Goal: Task Accomplishment & Management: Complete application form

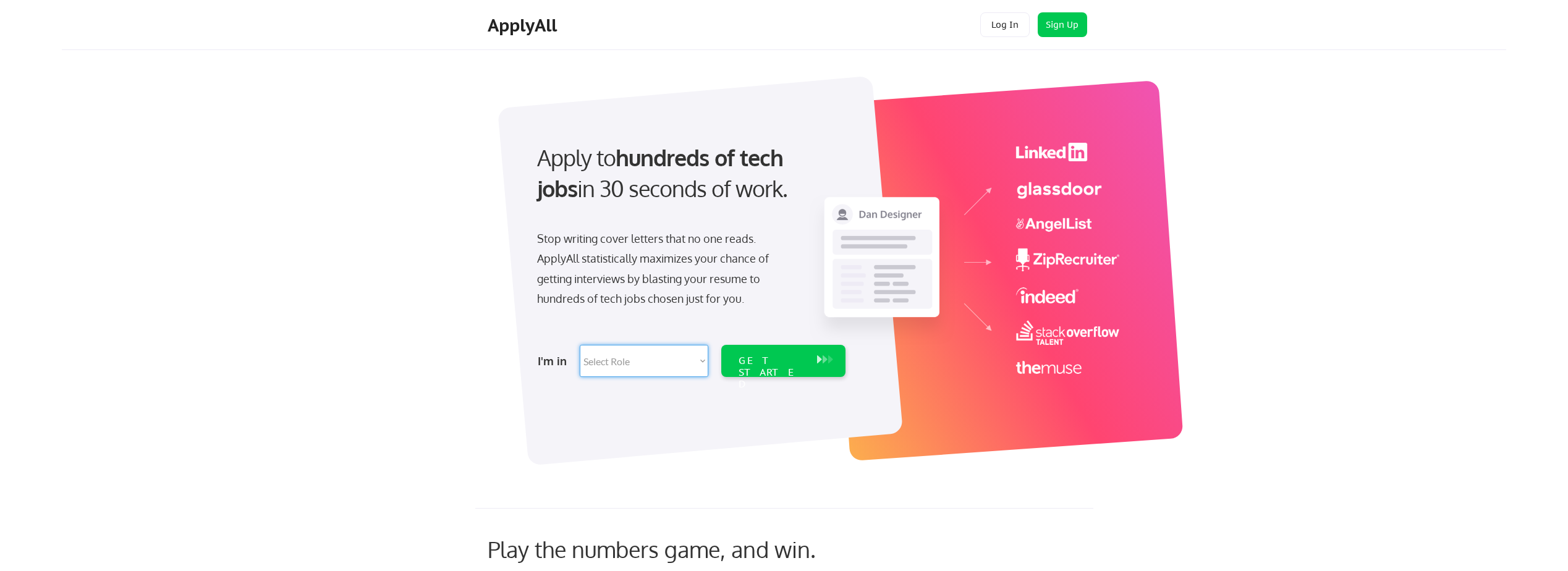
click at [659, 365] on select "Select Role Software Engineering Product Management Customer Success Sales UI/U…" at bounding box center [644, 361] width 129 height 32
select select ""it_security""
click at [580, 345] on select "Select Role Software Engineering Product Management Customer Success Sales UI/U…" at bounding box center [644, 361] width 129 height 32
select select ""it_security""
click at [760, 360] on div "GET STARTED" at bounding box center [771, 373] width 66 height 36
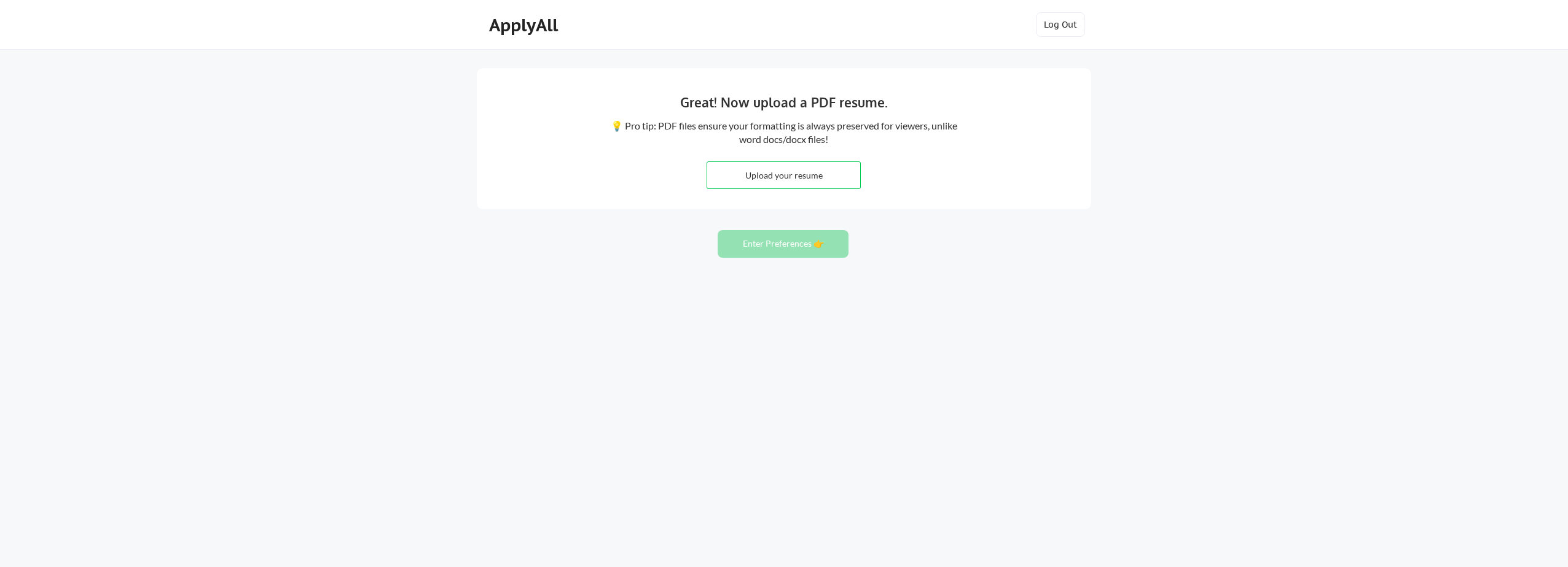
click at [760, 171] on input "file" at bounding box center [783, 175] width 153 height 26
type input "C:\fakepath\[PERSON_NAME].docx"
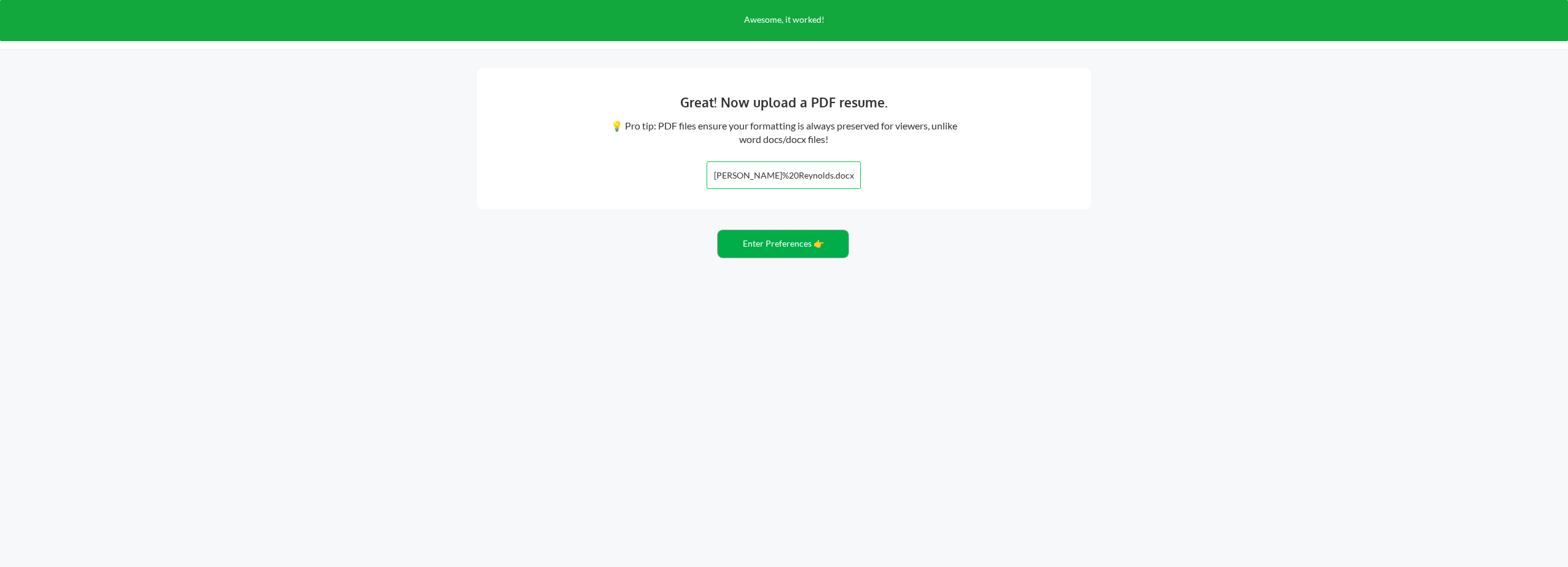
click at [780, 247] on button "Enter Preferences 👉" at bounding box center [783, 244] width 131 height 27
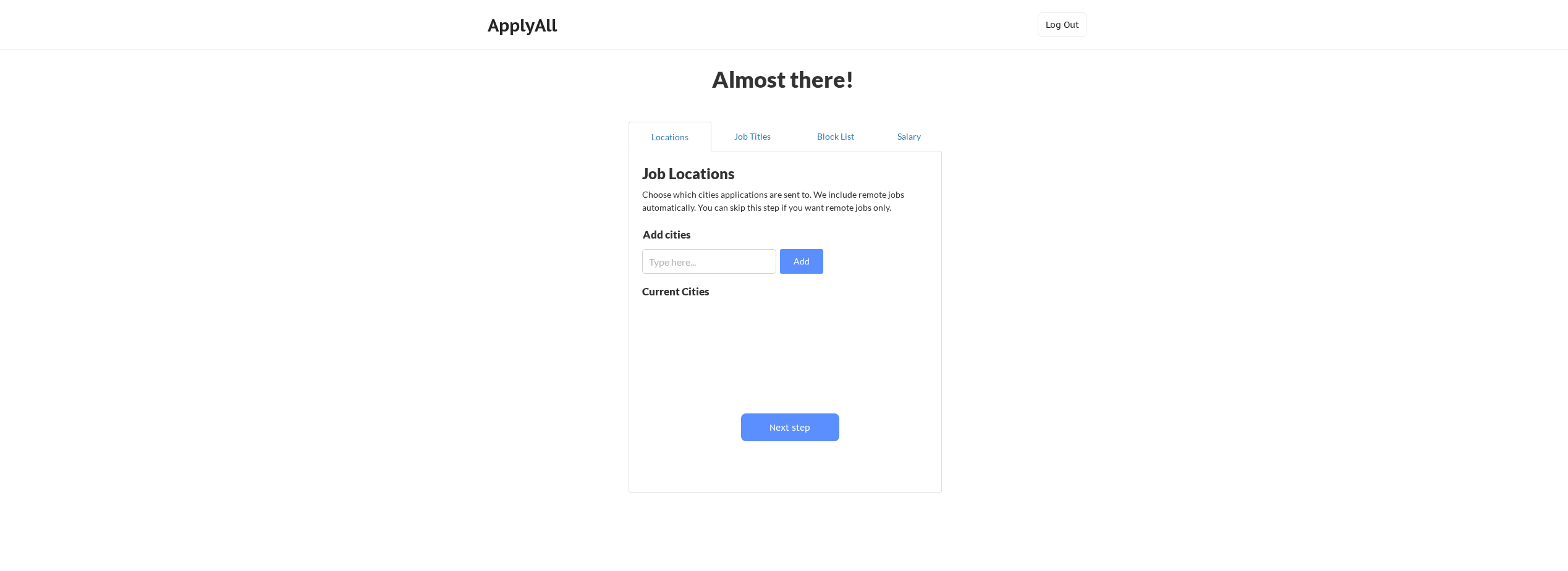
click at [707, 267] on input "input" at bounding box center [709, 262] width 134 height 25
type input "portland or"
click at [799, 258] on button "Add" at bounding box center [801, 262] width 44 height 25
click at [699, 266] on input "input" at bounding box center [709, 262] width 134 height 25
type input "Boise ID"
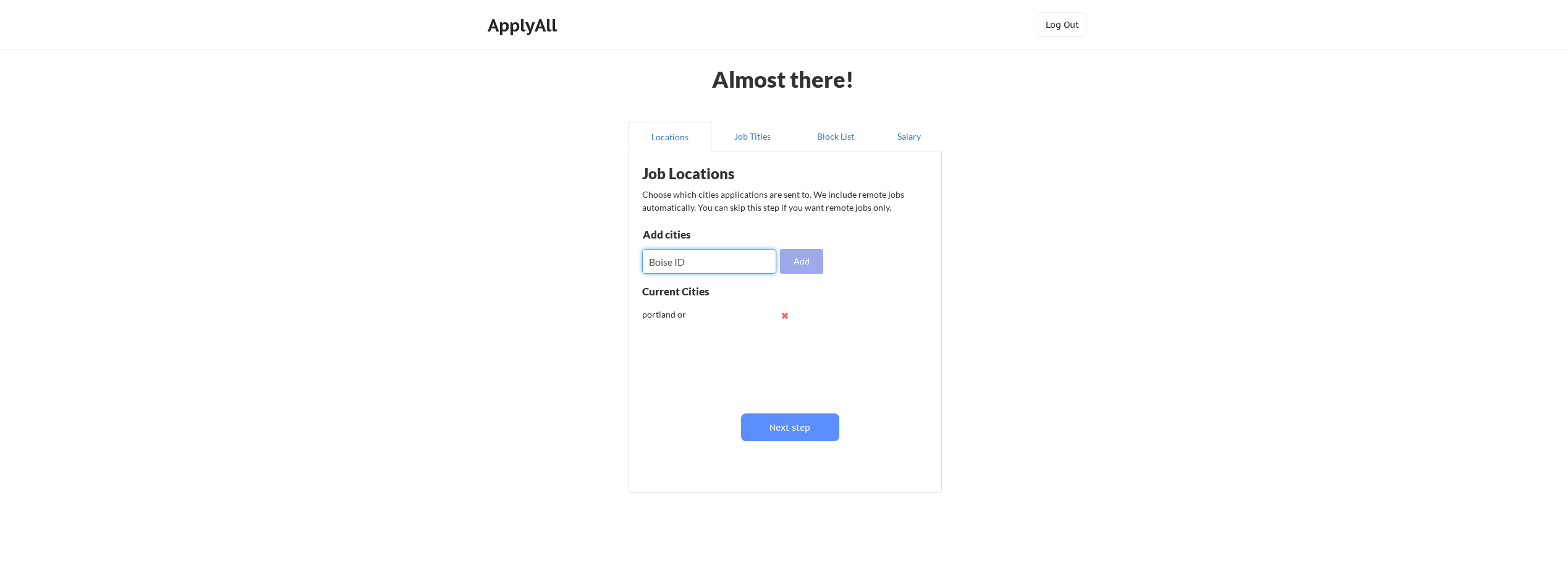
click at [801, 261] on button "Add" at bounding box center [801, 262] width 44 height 25
click at [774, 427] on button "Next step" at bounding box center [790, 427] width 98 height 28
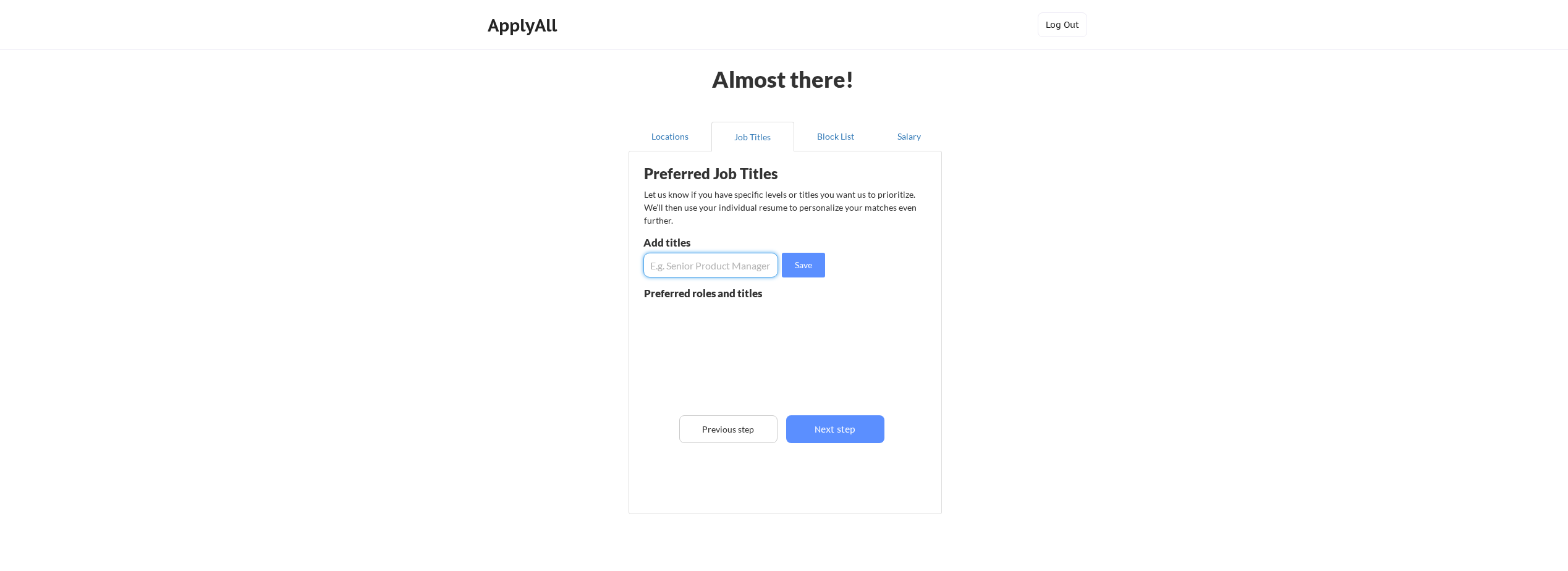
click at [695, 273] on input "input" at bounding box center [711, 265] width 134 height 25
type input "S"
drag, startPoint x: 756, startPoint y: 266, endPoint x: 529, endPoint y: 260, distance: 227.1
click at [529, 260] on div "Almost there! Locations Job Titles Block List Salary Preferred Job Titles Let u…" at bounding box center [784, 314] width 1568 height 628
type input "IT Director"
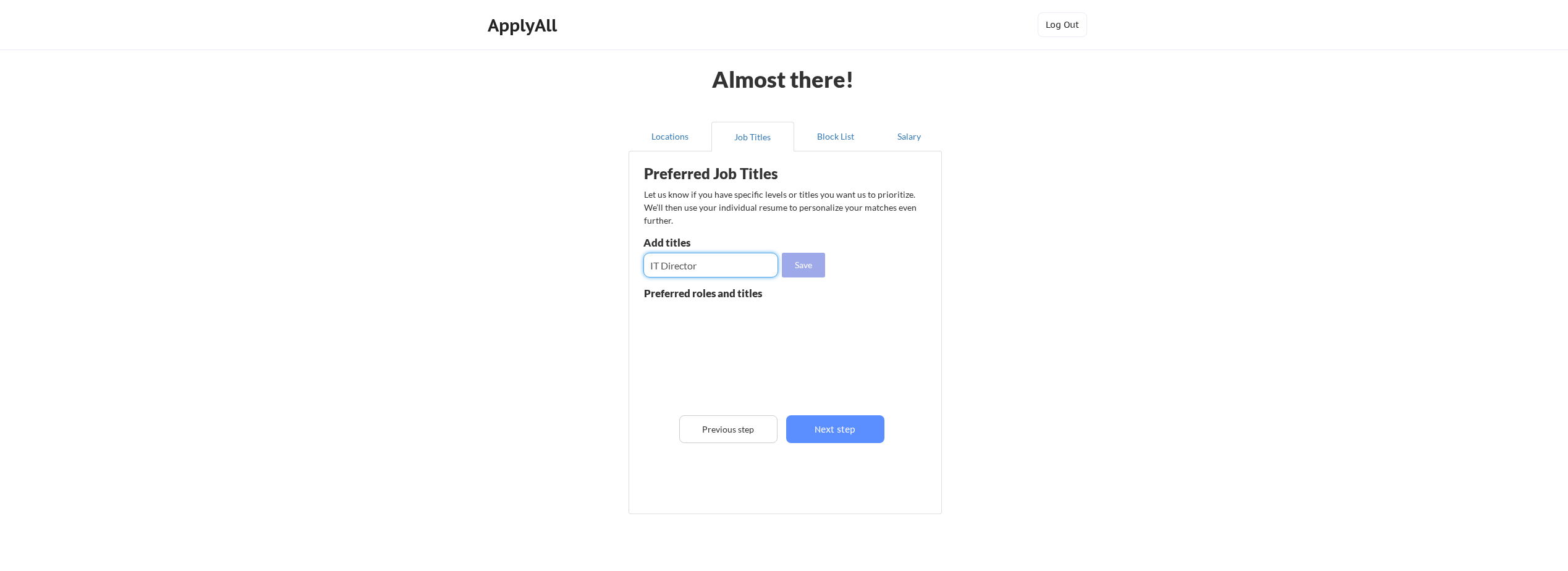
click at [807, 261] on button "Save" at bounding box center [803, 265] width 44 height 25
click at [709, 272] on input "input" at bounding box center [711, 265] width 134 height 25
click at [647, 264] on input "input" at bounding box center [711, 265] width 134 height 25
type input "IT Program Manager"
click at [806, 258] on button "Save" at bounding box center [803, 265] width 44 height 25
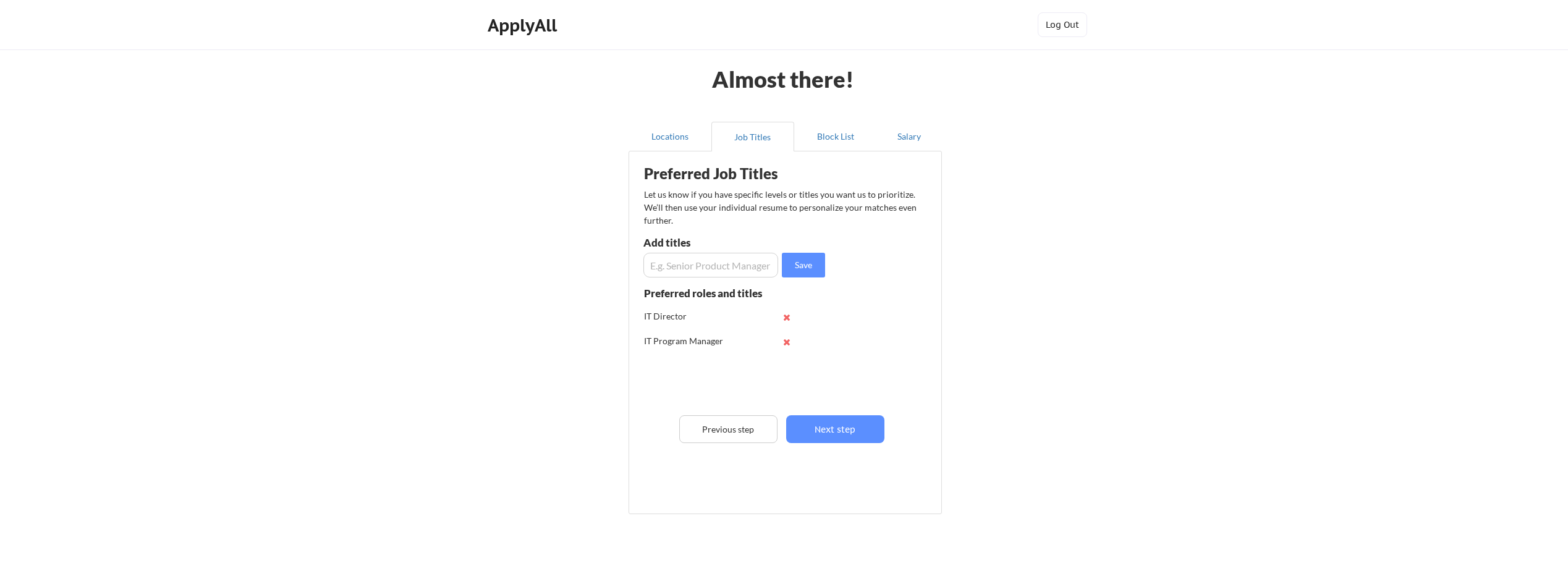
click at [708, 270] on input "input" at bounding box center [711, 265] width 134 height 25
type input "IT Manager"
click at [810, 271] on button "Save" at bounding box center [803, 265] width 44 height 25
click at [837, 425] on button "Next step" at bounding box center [835, 429] width 98 height 28
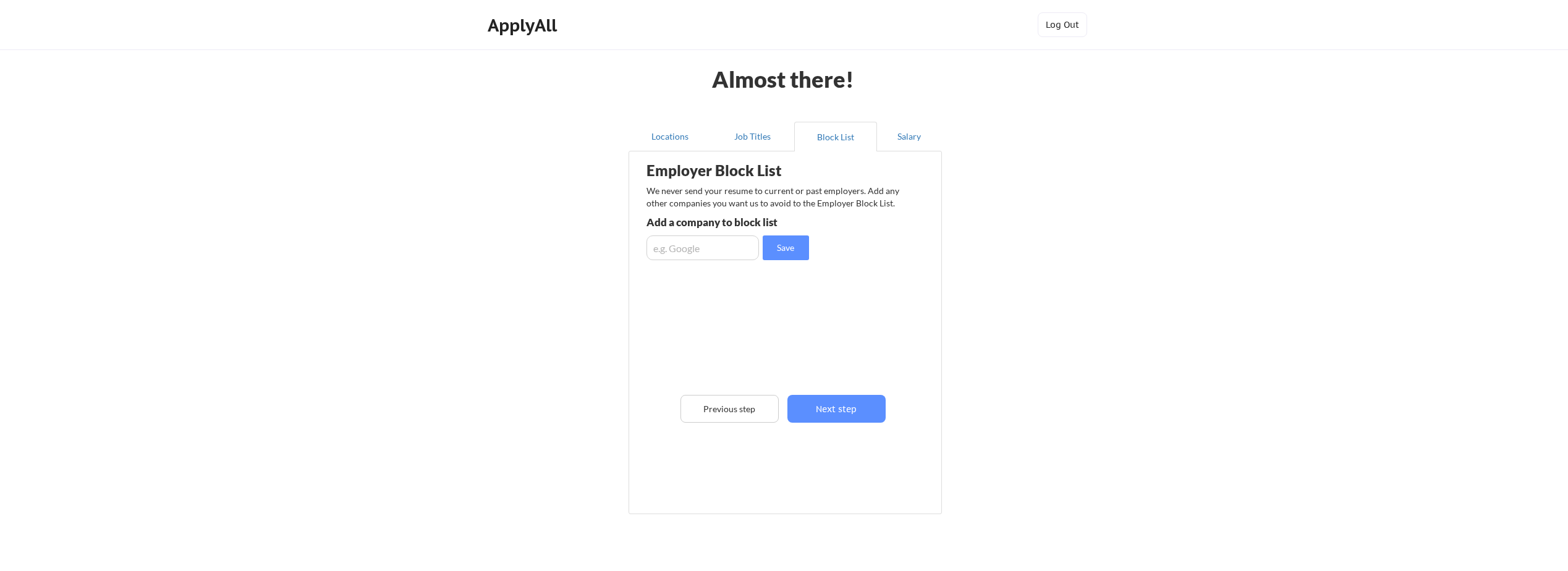
click at [712, 245] on input "input" at bounding box center [703, 248] width 113 height 25
click at [840, 407] on button "Next step" at bounding box center [836, 409] width 98 height 28
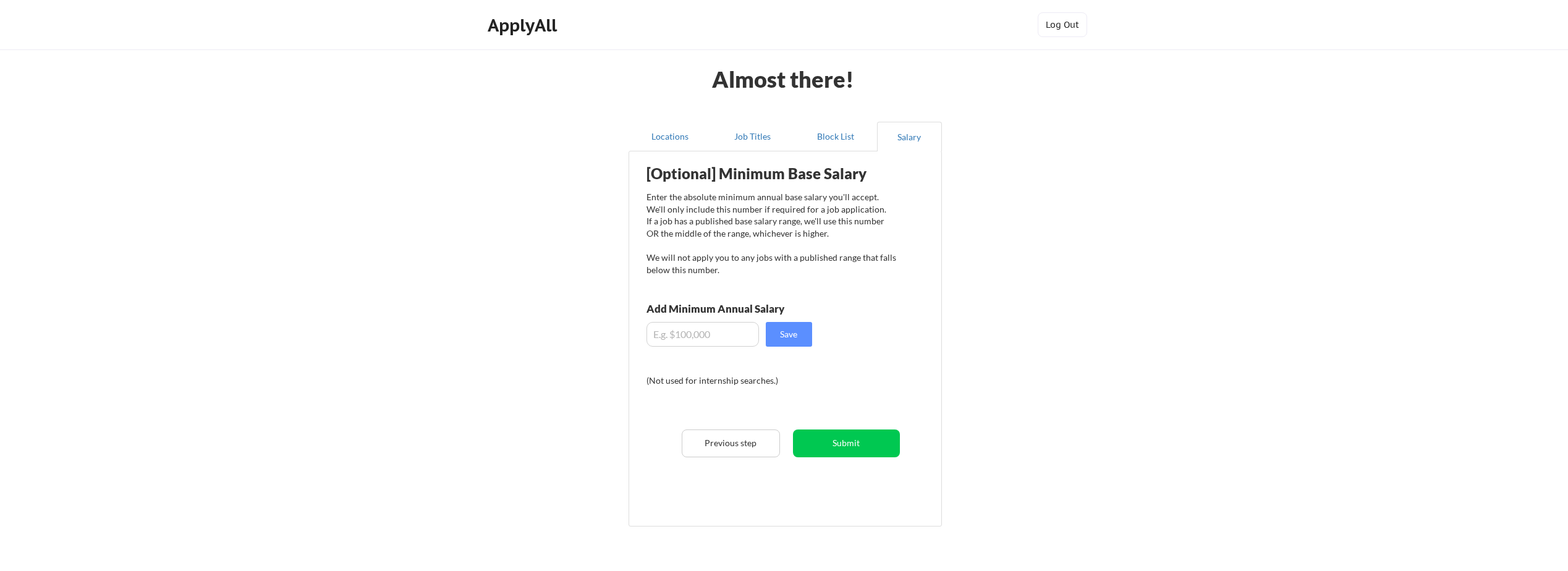
click at [720, 336] on input "input" at bounding box center [703, 335] width 113 height 25
type input "$150,000"
click at [784, 340] on button "Save" at bounding box center [789, 335] width 46 height 25
drag, startPoint x: 714, startPoint y: 336, endPoint x: 707, endPoint y: 335, distance: 7.1
click at [707, 335] on input "input" at bounding box center [703, 335] width 113 height 25
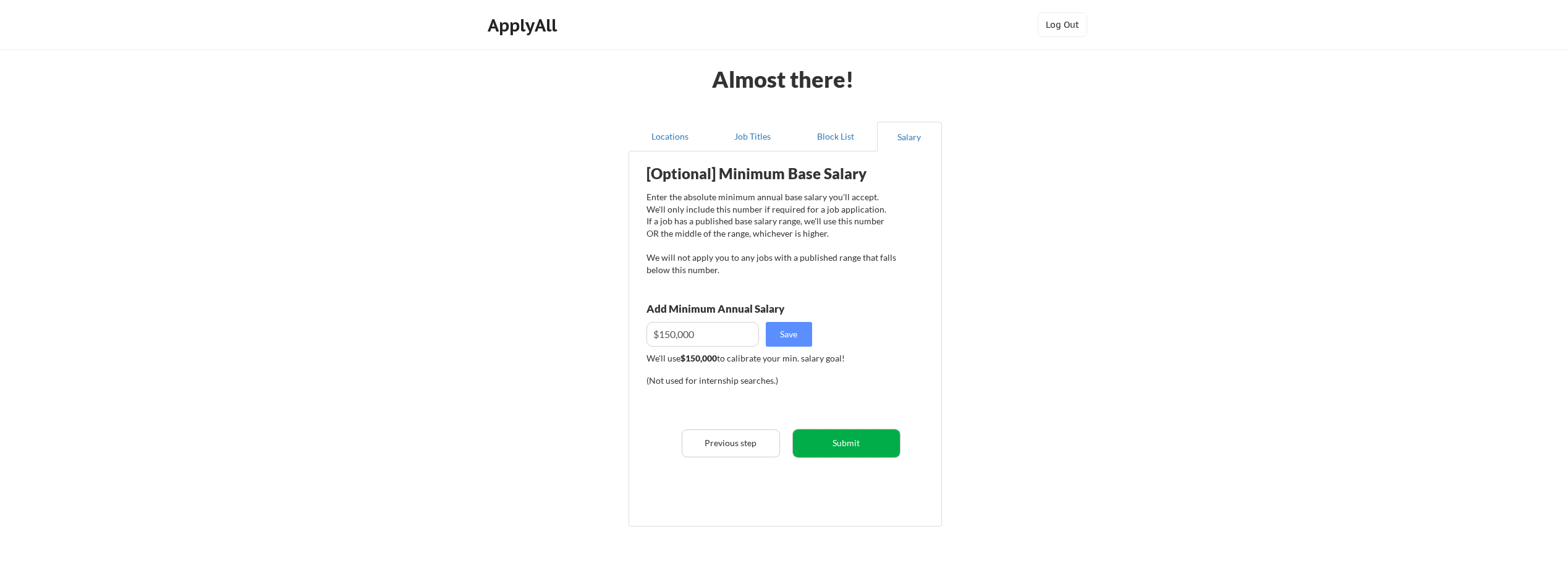
click at [846, 441] on button "Submit" at bounding box center [846, 444] width 107 height 28
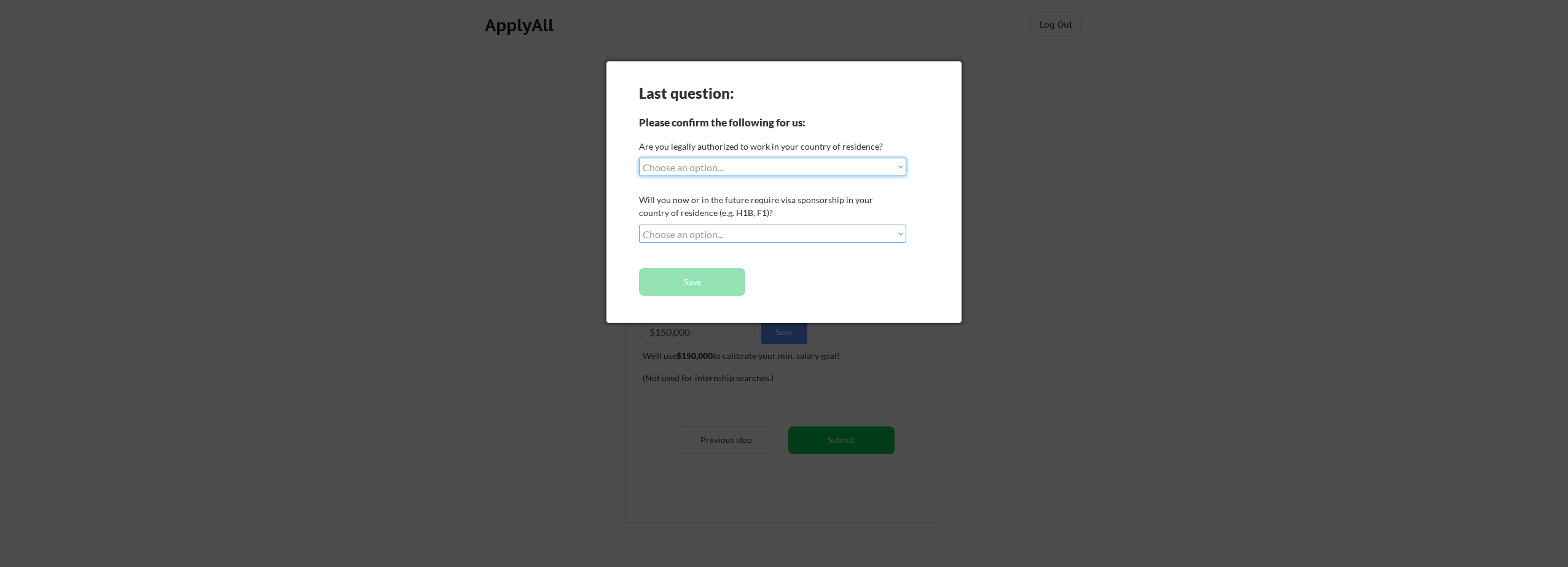
click at [797, 170] on select "Choose an option... Yes, I am a US Citizen Yes, I am a Canadian Citizen Yes, I …" at bounding box center [773, 167] width 267 height 18
select select ""yes__i_am_a_us_citizen""
click at [639, 158] on select "Choose an option... Yes, I am a US Citizen Yes, I am a Canadian Citizen Yes, I …" at bounding box center [773, 167] width 267 height 18
click at [784, 232] on select "Choose an option... No, I will not need sponsorship Yes, I will need sponsorship" at bounding box center [773, 234] width 267 height 18
select select ""no__i_will_not_need_sponsorship""
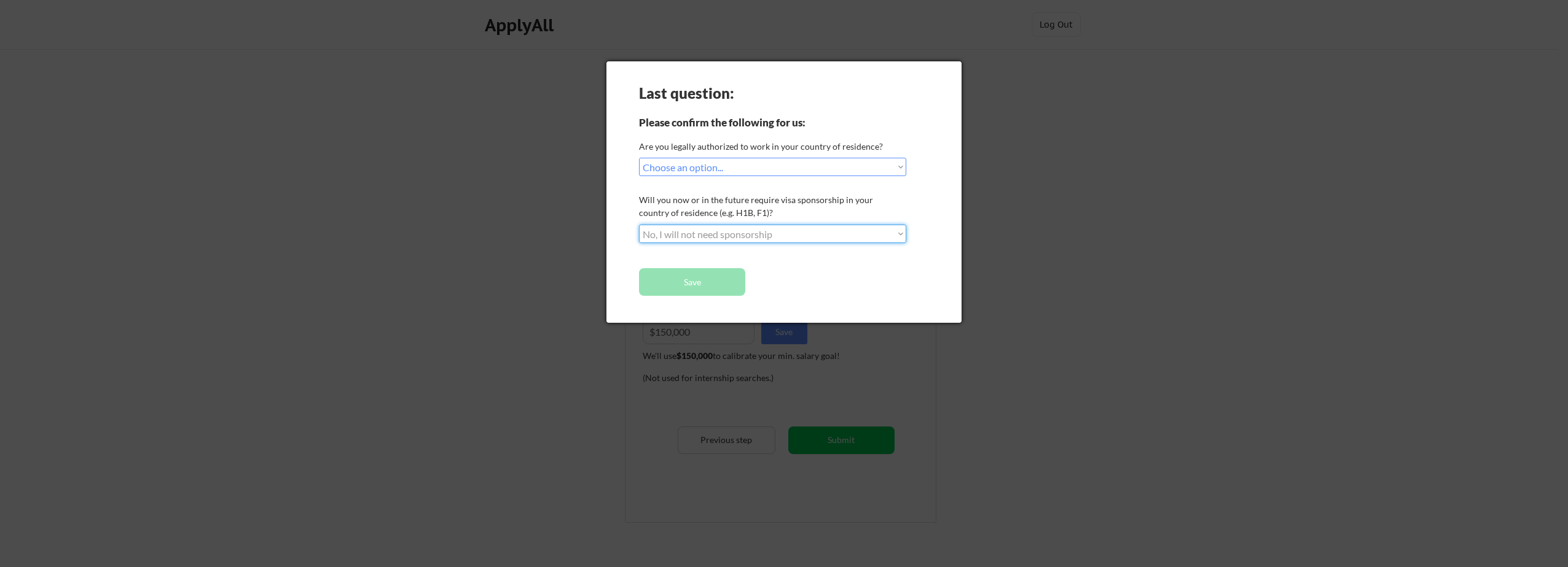
click at [639, 225] on select "Choose an option... No, I will not need sponsorship Yes, I will need sponsorship" at bounding box center [773, 234] width 267 height 18
click at [706, 284] on button "Save" at bounding box center [692, 282] width 106 height 27
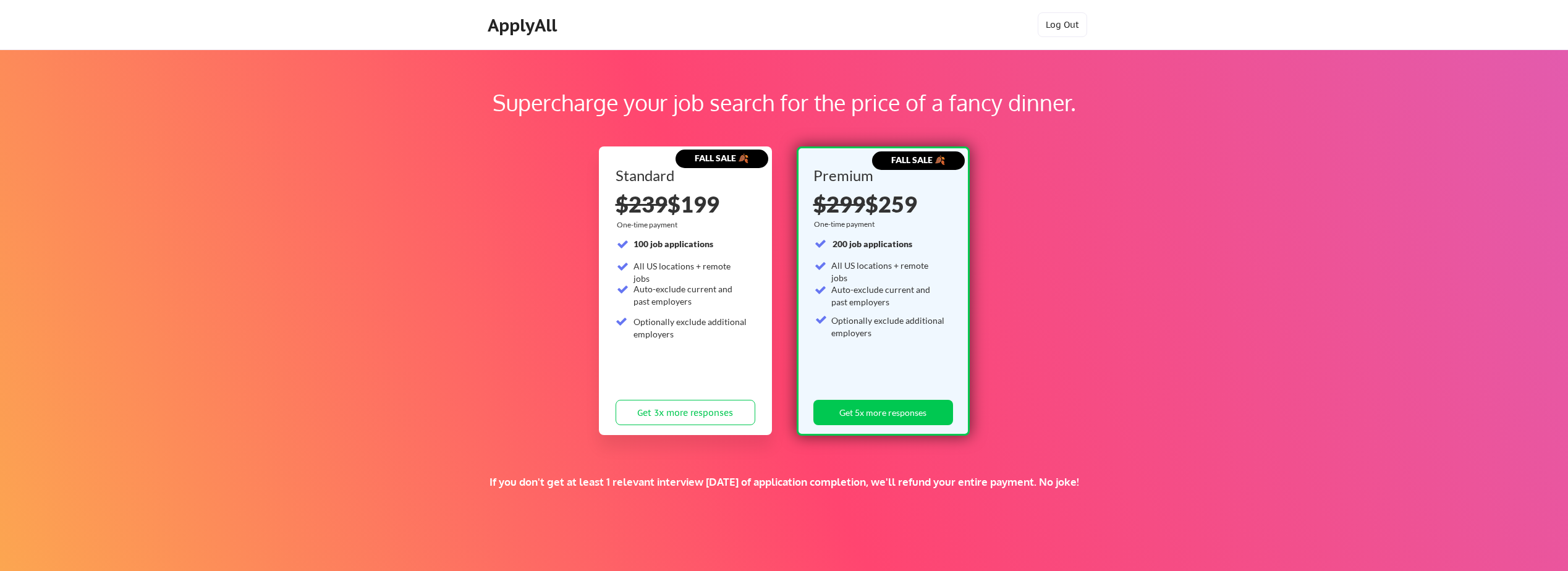
click at [502, 24] on div "ApplyAll" at bounding box center [524, 26] width 73 height 21
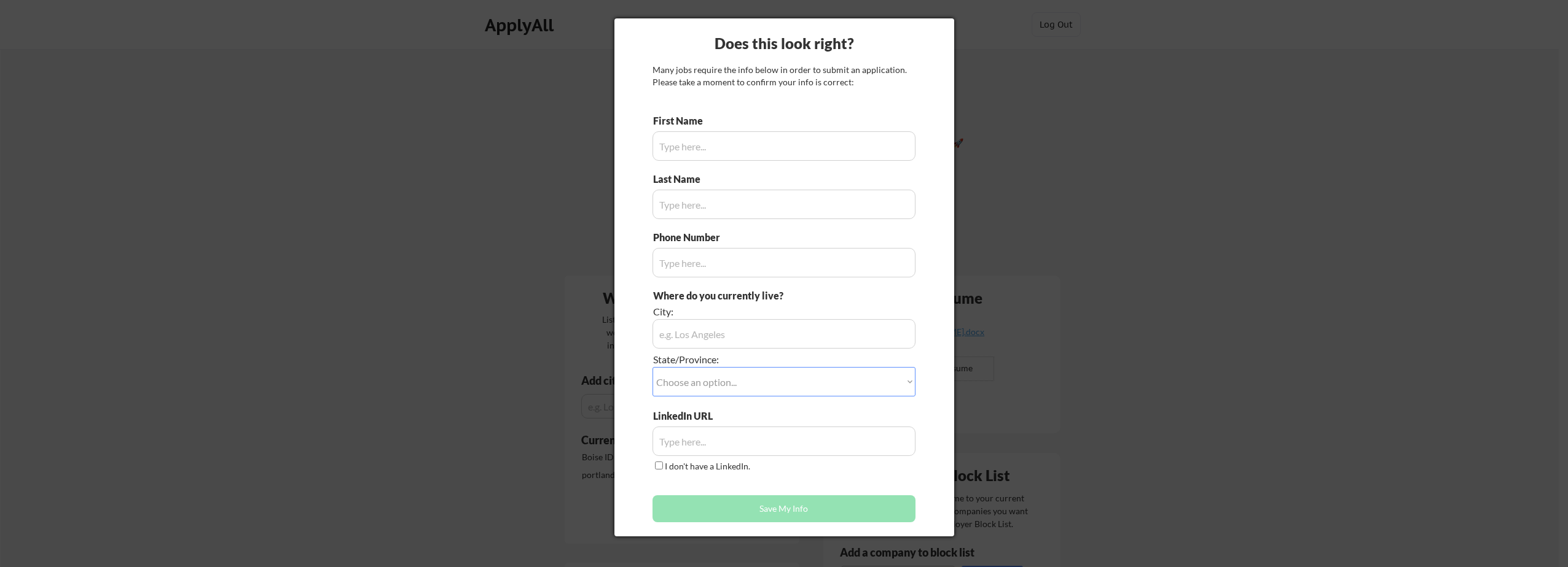
click at [363, 160] on div at bounding box center [784, 284] width 1568 height 567
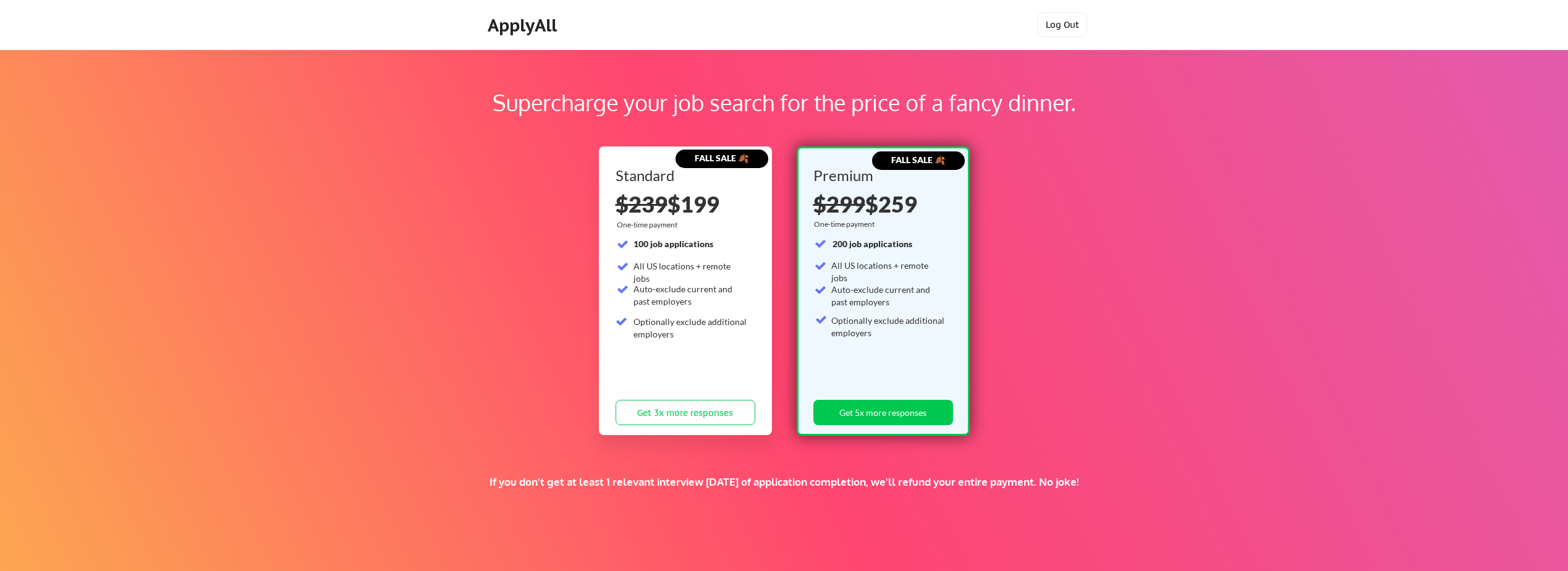
click at [1061, 25] on button "Log Out" at bounding box center [1062, 25] width 49 height 25
